Goal: Task Accomplishment & Management: Manage account settings

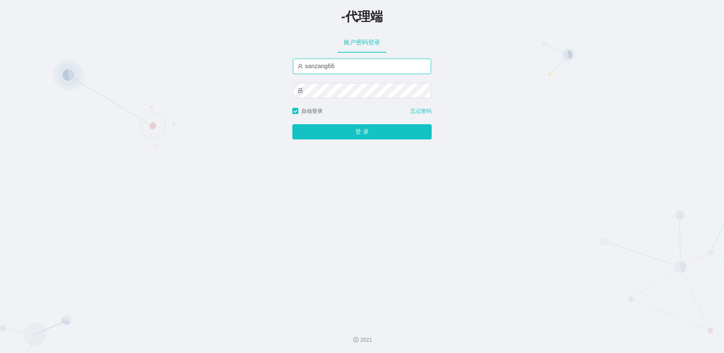
click at [333, 69] on input "sanzang66" at bounding box center [362, 66] width 138 height 15
type input "sanzang666"
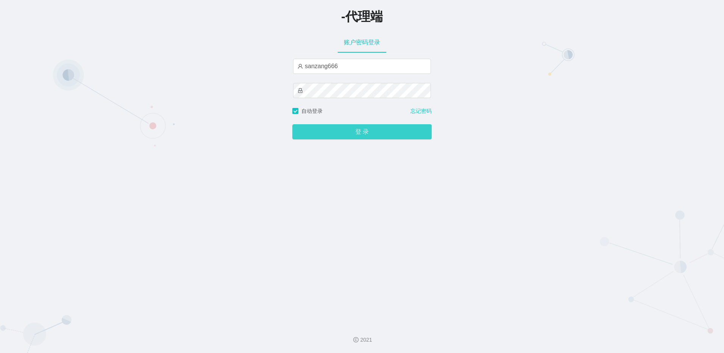
click at [339, 132] on button "登 录" at bounding box center [361, 131] width 139 height 15
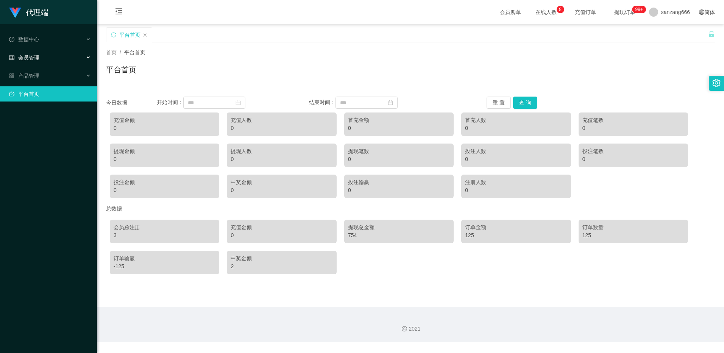
click at [27, 55] on span "会员管理" at bounding box center [24, 58] width 30 height 6
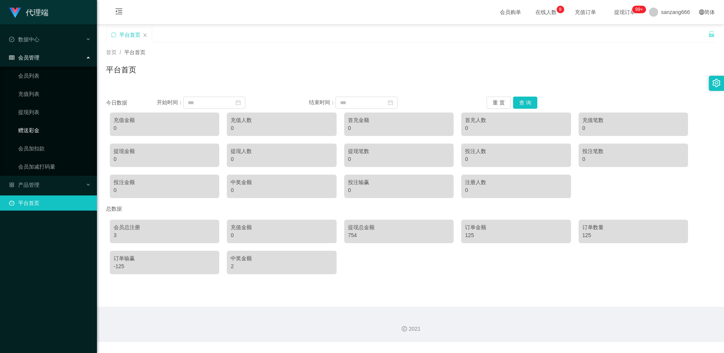
click at [30, 132] on link "赠送彩金" at bounding box center [54, 130] width 73 height 15
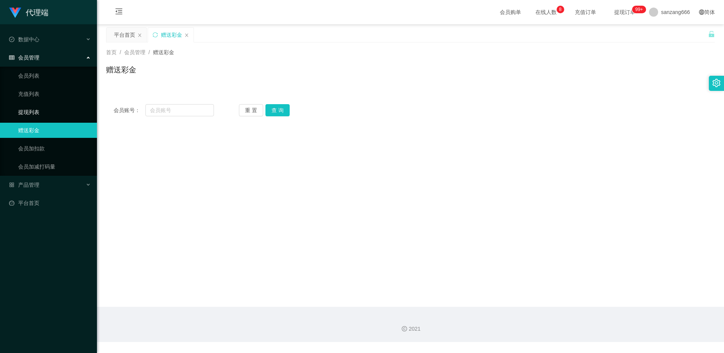
click at [25, 112] on link "提现列表" at bounding box center [54, 112] width 73 height 15
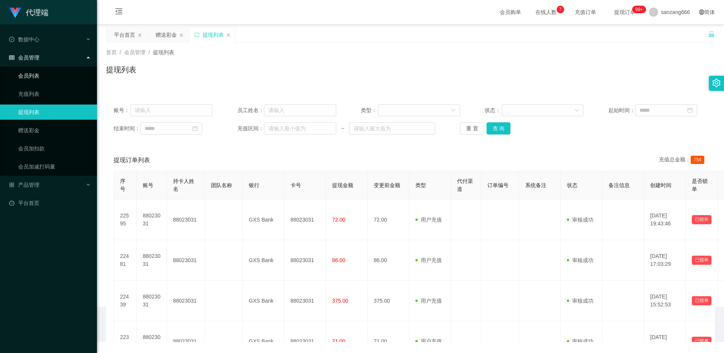
click at [29, 75] on link "会员列表" at bounding box center [54, 75] width 73 height 15
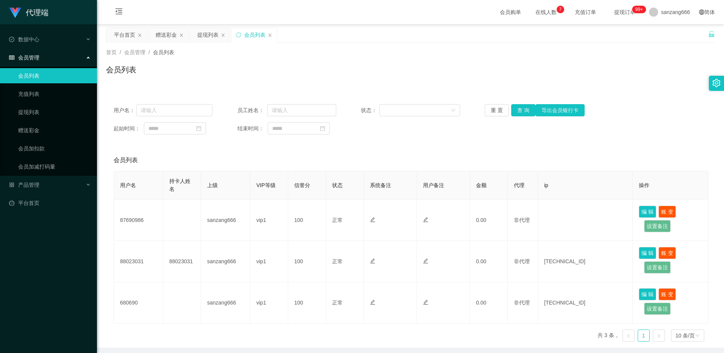
click at [36, 61] on div "会员管理" at bounding box center [48, 57] width 97 height 15
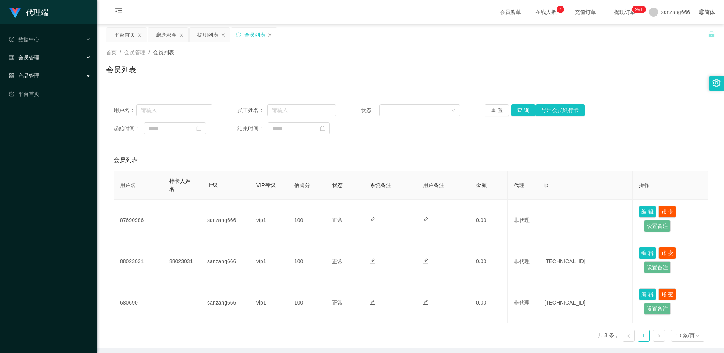
click at [36, 76] on span "产品管理" at bounding box center [24, 76] width 30 height 6
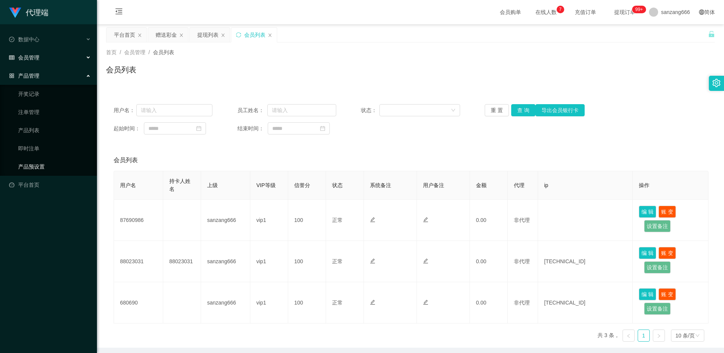
click at [27, 166] on link "产品预设置" at bounding box center [54, 166] width 73 height 15
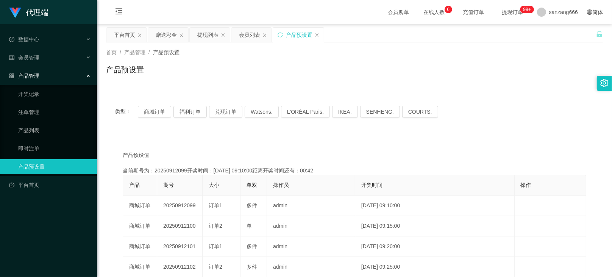
click at [44, 73] on div "产品管理" at bounding box center [48, 75] width 97 height 15
